Goal: Task Accomplishment & Management: Complete application form

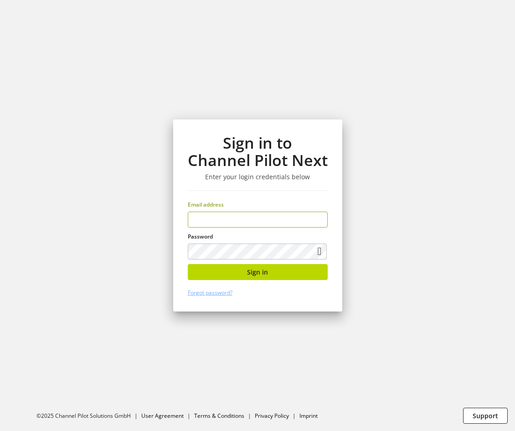
click at [275, 215] on input "email" at bounding box center [258, 220] width 140 height 16
type input "**********"
click at [287, 269] on button "Sign in" at bounding box center [258, 272] width 140 height 16
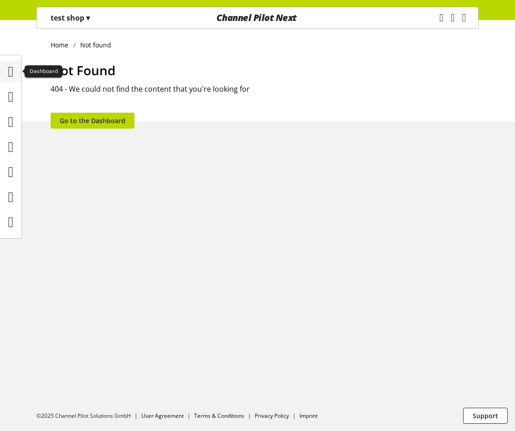
click at [14, 72] on icon at bounding box center [10, 71] width 5 height 18
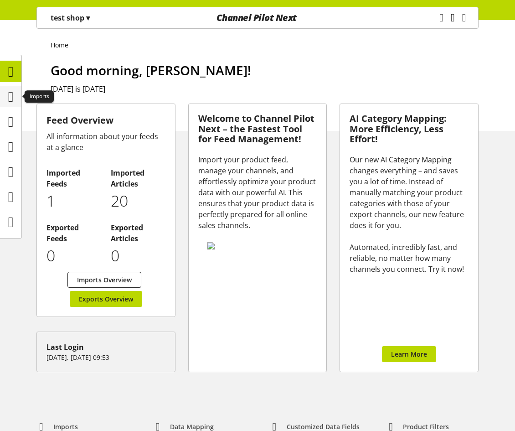
click at [10, 99] on icon at bounding box center [10, 97] width 5 height 18
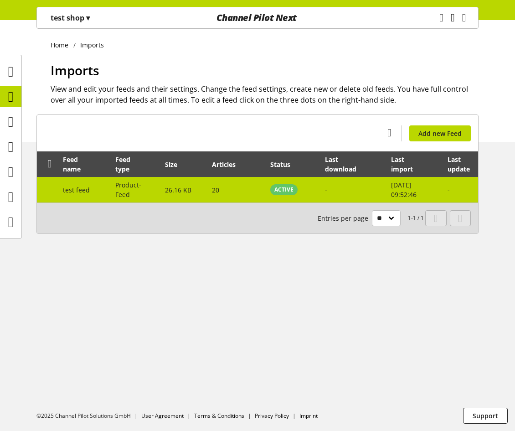
click at [191, 191] on span "26.16 KB" at bounding box center [178, 190] width 26 height 9
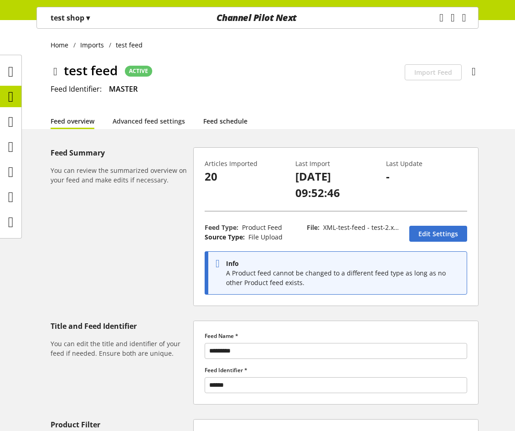
click at [208, 124] on link "Feed schedule" at bounding box center [225, 121] width 44 height 10
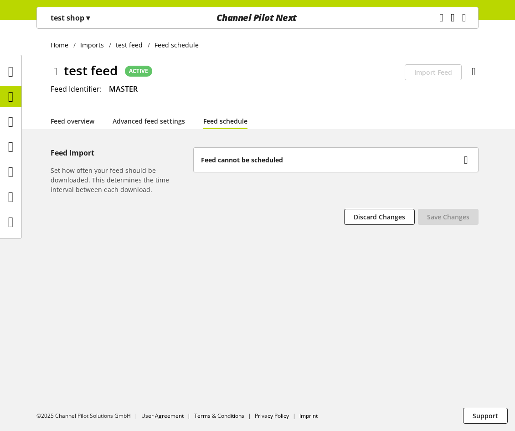
click at [211, 157] on b "Feed cannot be scheduled" at bounding box center [242, 160] width 82 height 10
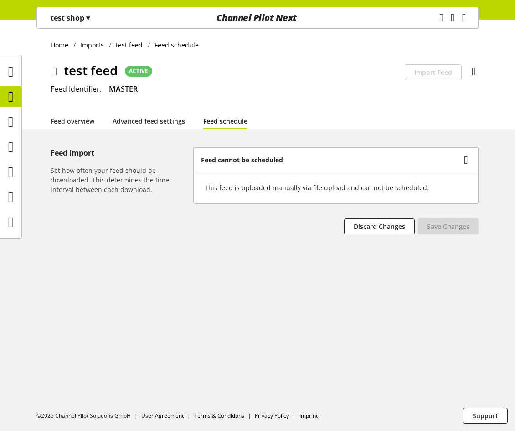
click at [76, 24] on div "test shop ▾" at bounding box center [70, 18] width 61 height 16
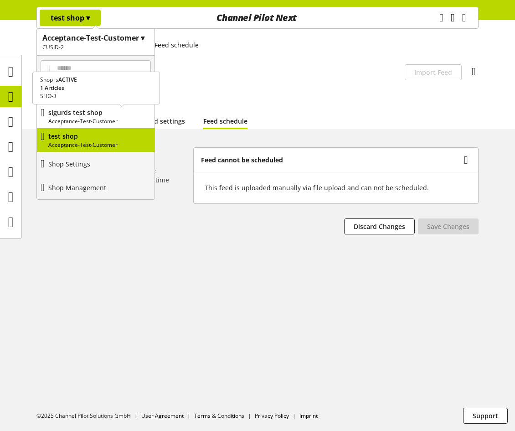
click at [96, 112] on p "sigurds test shop" at bounding box center [99, 113] width 103 height 10
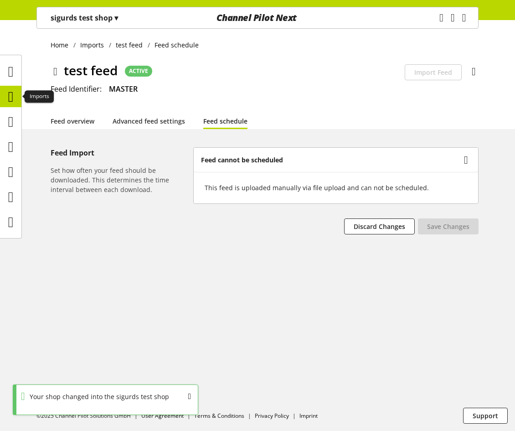
click at [14, 94] on icon at bounding box center [10, 97] width 5 height 18
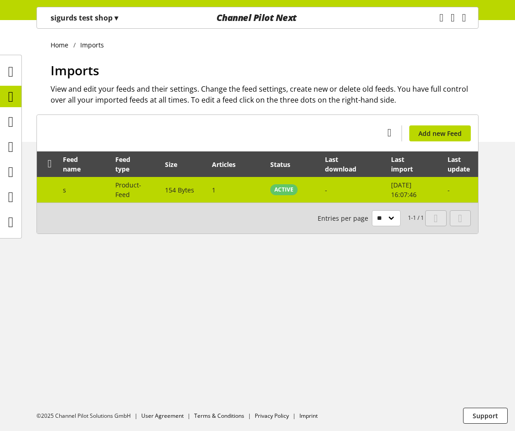
click at [213, 183] on td "1" at bounding box center [236, 190] width 58 height 26
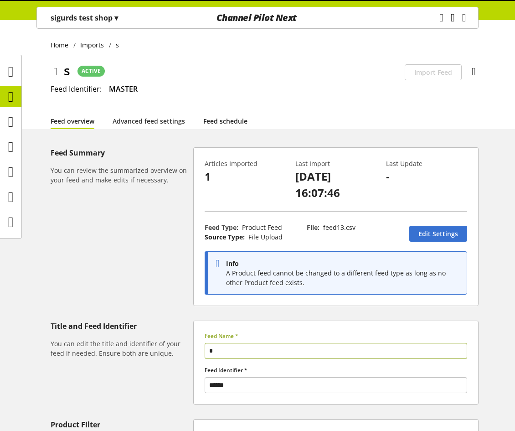
click at [223, 126] on link "Feed schedule" at bounding box center [225, 121] width 44 height 10
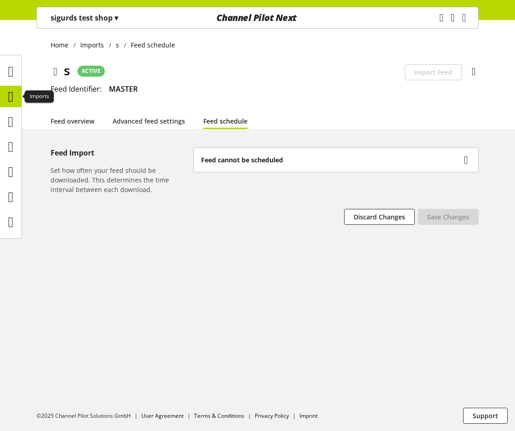
click at [9, 97] on icon at bounding box center [10, 97] width 5 height 18
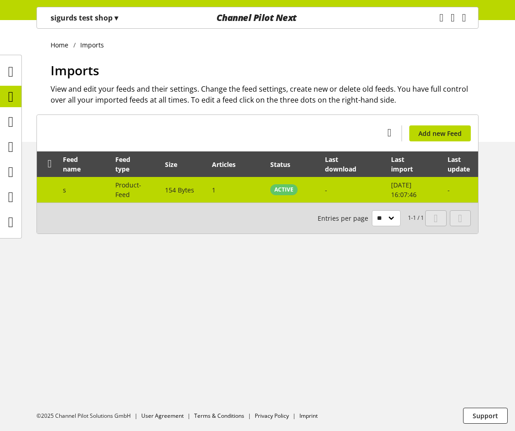
scroll to position [0, 42]
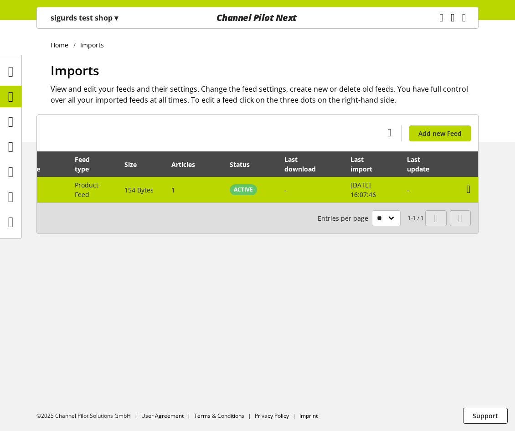
click at [470, 188] on icon at bounding box center [469, 189] width 4 height 16
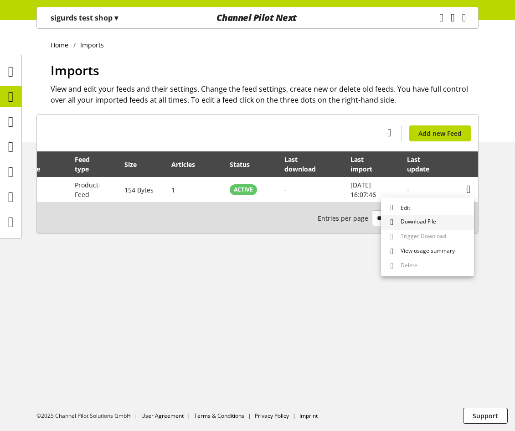
click at [447, 217] on link "Download File" at bounding box center [427, 222] width 93 height 15
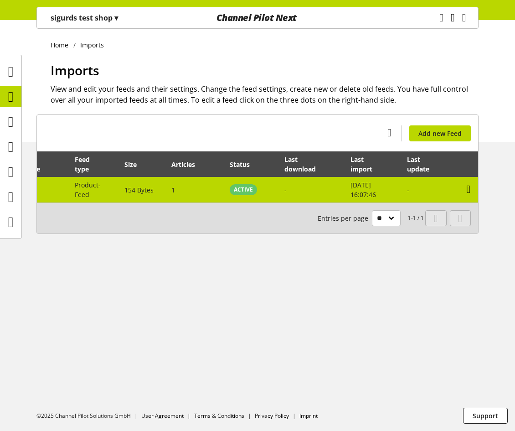
click at [471, 191] on icon at bounding box center [469, 189] width 4 height 16
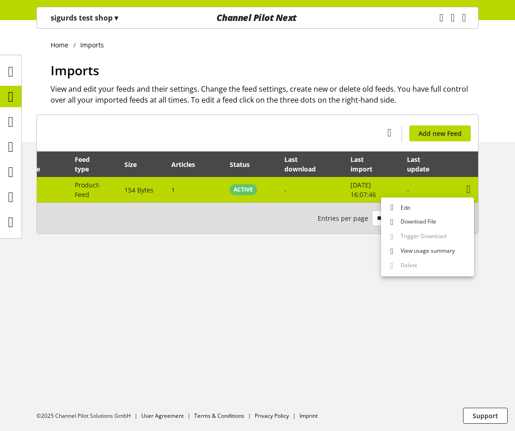
click at [309, 192] on td "-" at bounding box center [313, 190] width 66 height 26
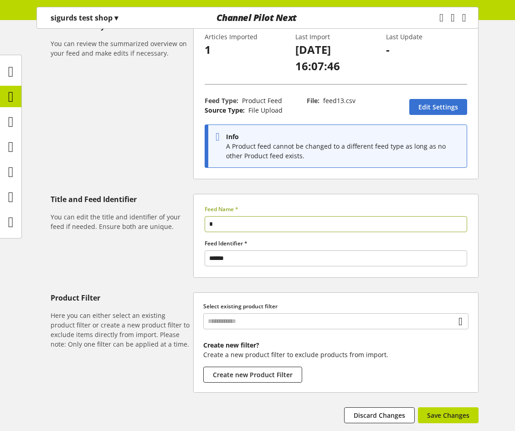
scroll to position [49, 0]
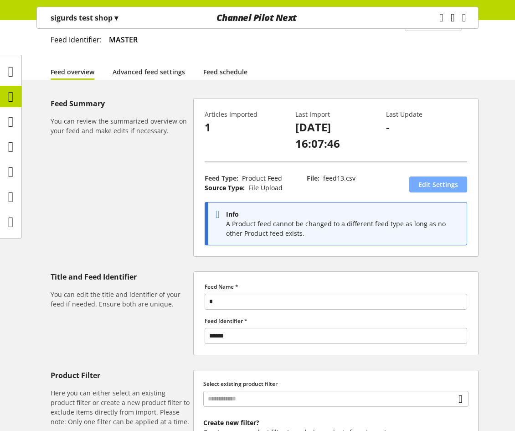
click at [445, 180] on span "Edit Settings" at bounding box center [439, 185] width 40 height 10
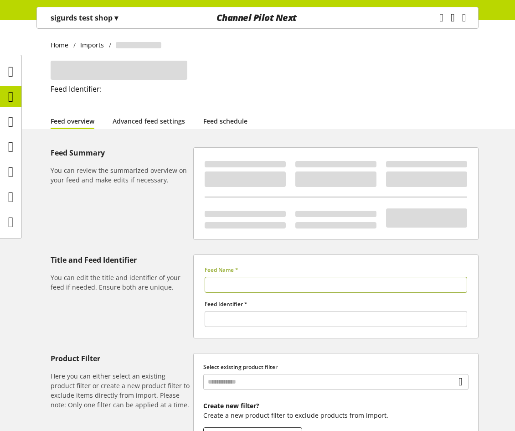
type input "*"
type input "******"
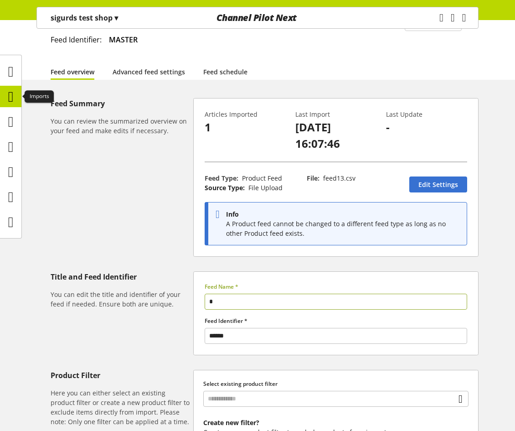
drag, startPoint x: 10, startPoint y: 101, endPoint x: 15, endPoint y: 93, distance: 9.5
click at [10, 101] on icon at bounding box center [10, 97] width 5 height 18
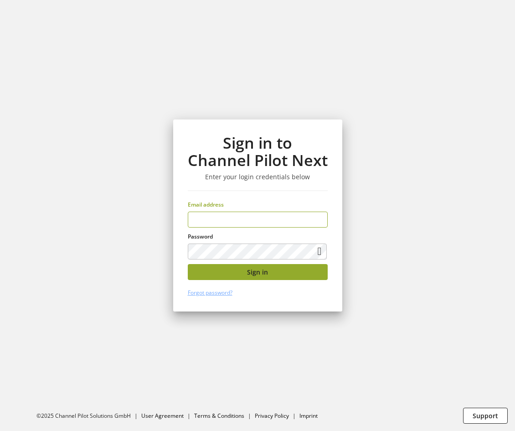
type input "**********"
click at [261, 274] on span "Sign in" at bounding box center [257, 272] width 21 height 10
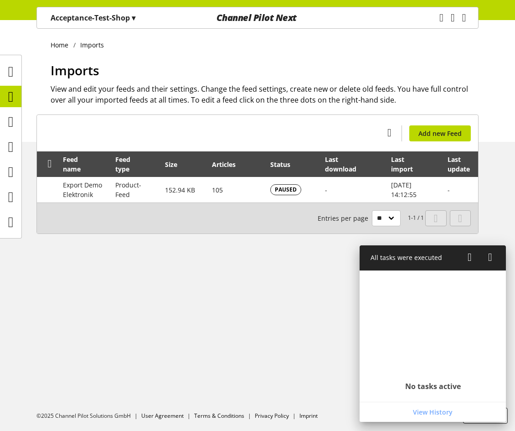
click at [130, 11] on div "Acceptance-Test-Shop ▾" at bounding box center [93, 18] width 107 height 16
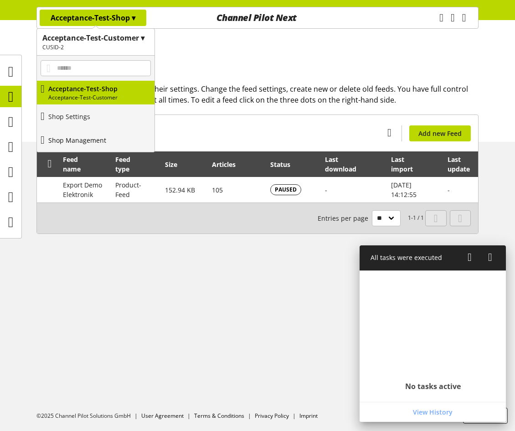
click at [82, 135] on p "Shop Management" at bounding box center [77, 140] width 58 height 10
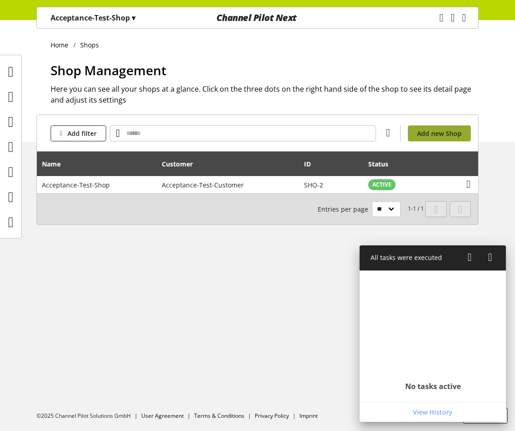
click at [453, 141] on link "Add new Shop" at bounding box center [439, 133] width 63 height 16
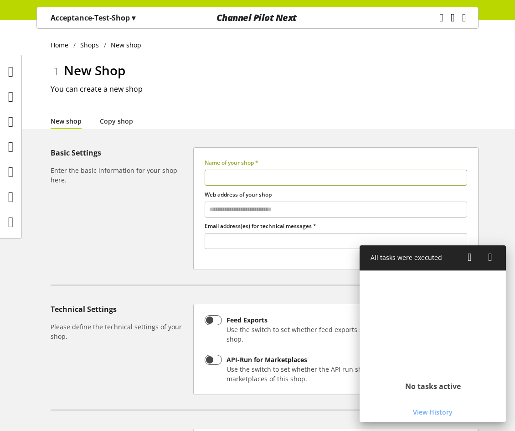
click at [232, 179] on input "text" at bounding box center [336, 178] width 263 height 16
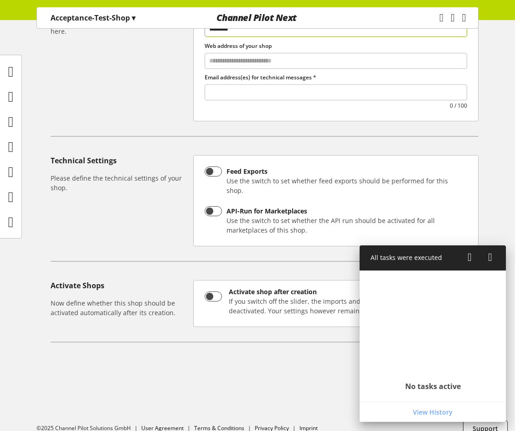
scroll to position [152, 0]
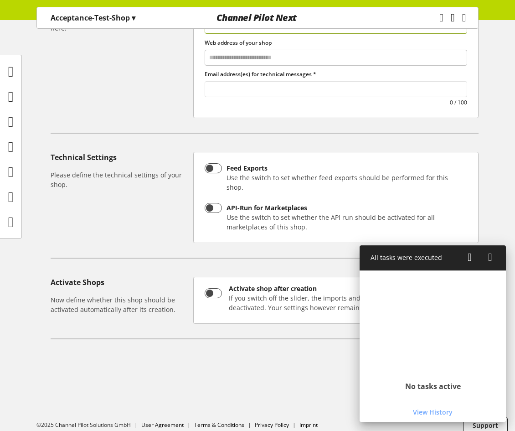
type input "********"
click at [293, 86] on input "text" at bounding box center [336, 89] width 262 height 12
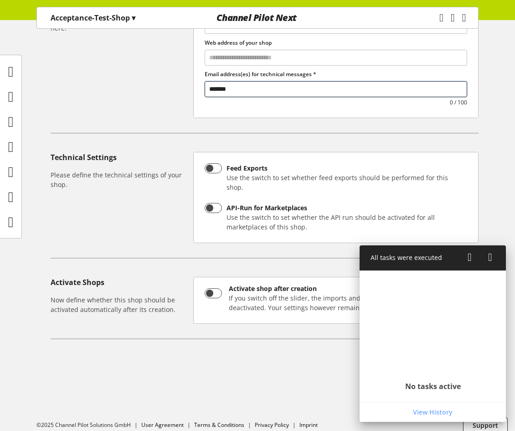
type input "*******"
click at [470, 258] on icon at bounding box center [470, 257] width 4 height 16
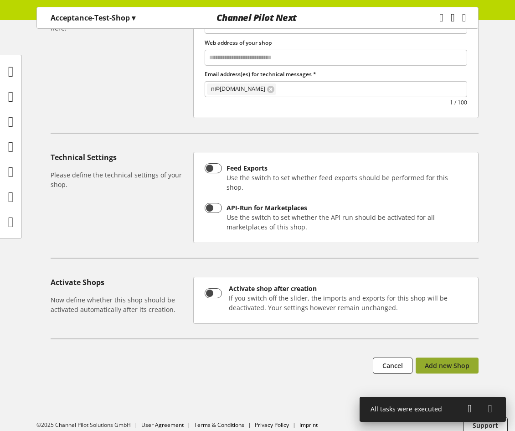
click at [468, 362] on button "Add new Shop" at bounding box center [447, 366] width 63 height 16
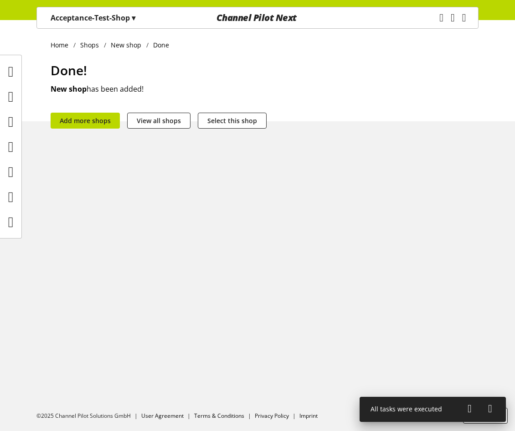
click at [238, 129] on div "Home Shops New shop Done Done! New shop has been added! Add more shops View all…" at bounding box center [257, 225] width 515 height 411
click at [242, 119] on span "Select this shop" at bounding box center [233, 121] width 50 height 10
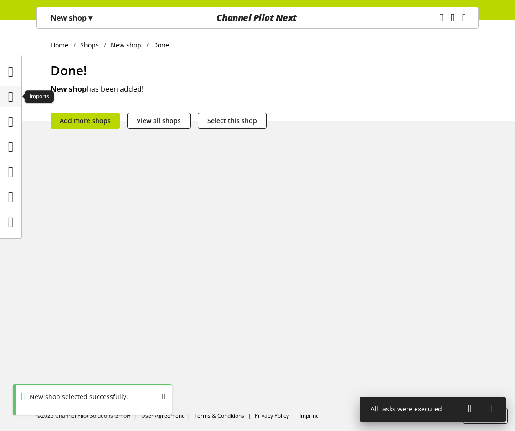
click at [14, 95] on icon at bounding box center [10, 97] width 5 height 18
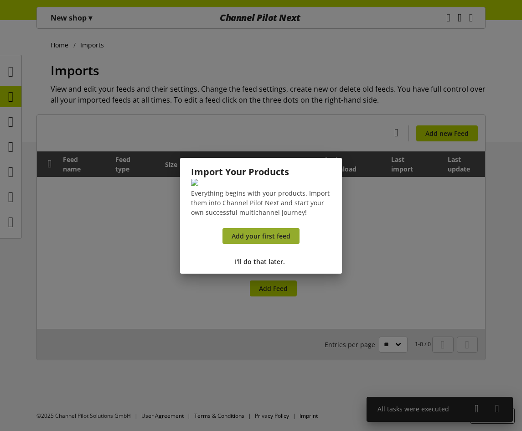
click at [264, 241] on span "Add your first feed" at bounding box center [261, 236] width 59 height 10
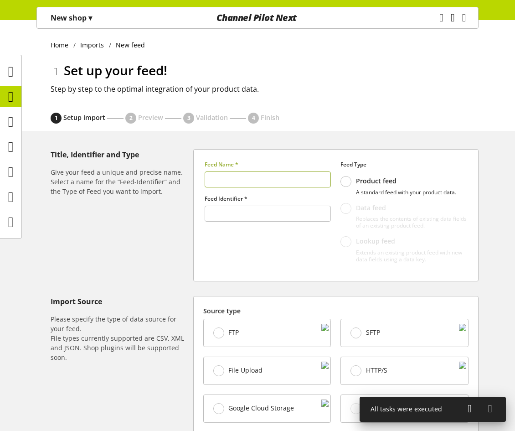
type input "**********"
type input "*********"
